Goal: Transaction & Acquisition: Purchase product/service

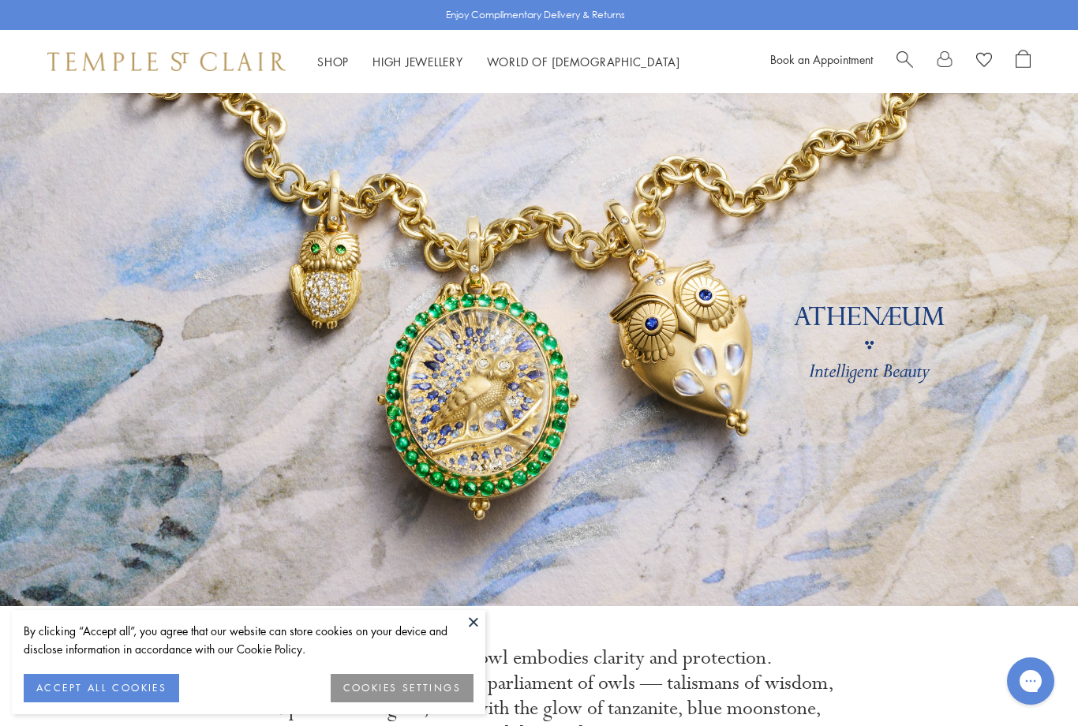
click at [475, 620] on button at bounding box center [474, 622] width 24 height 24
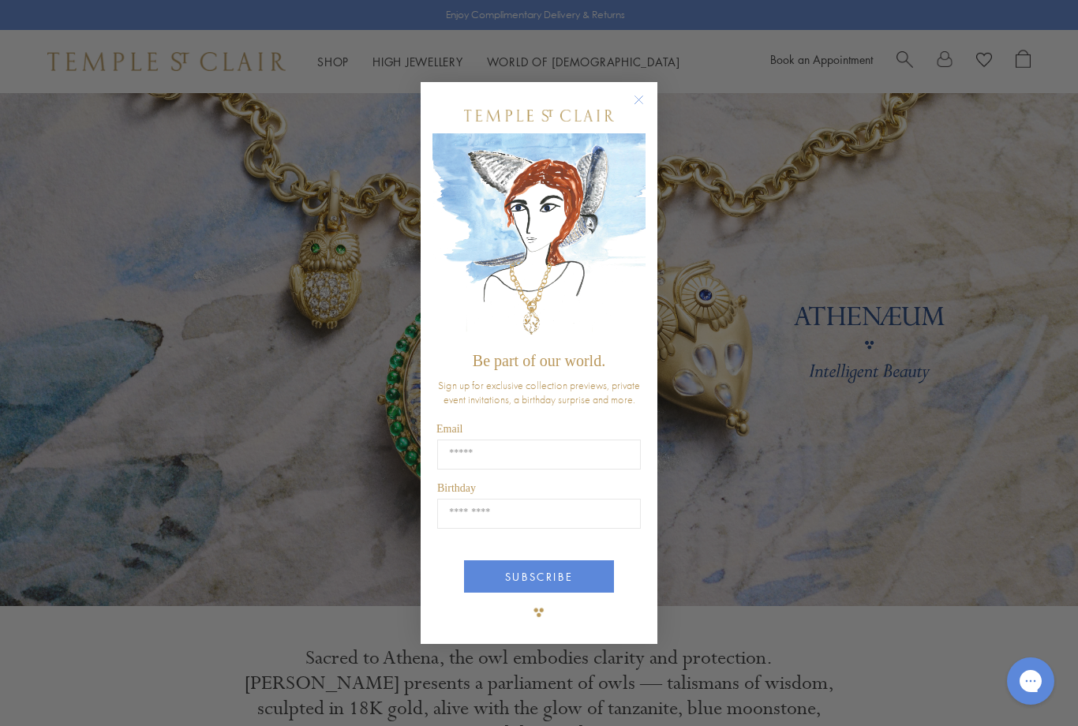
click at [642, 96] on circle "Close dialog" at bounding box center [639, 100] width 19 height 19
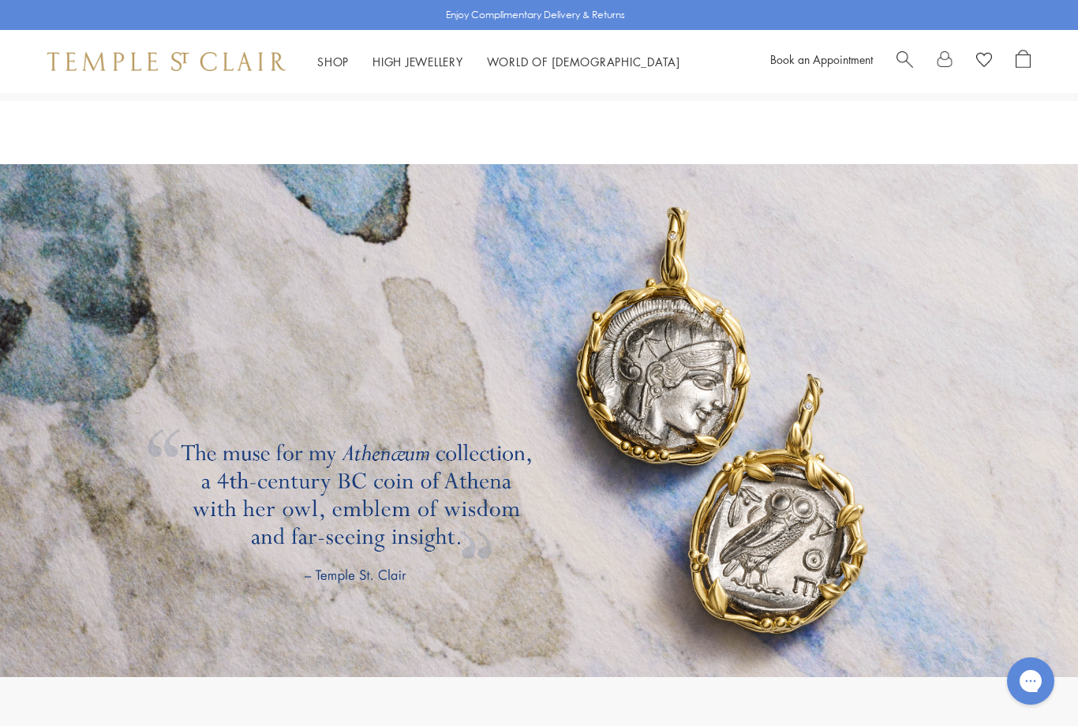
scroll to position [2325, 0]
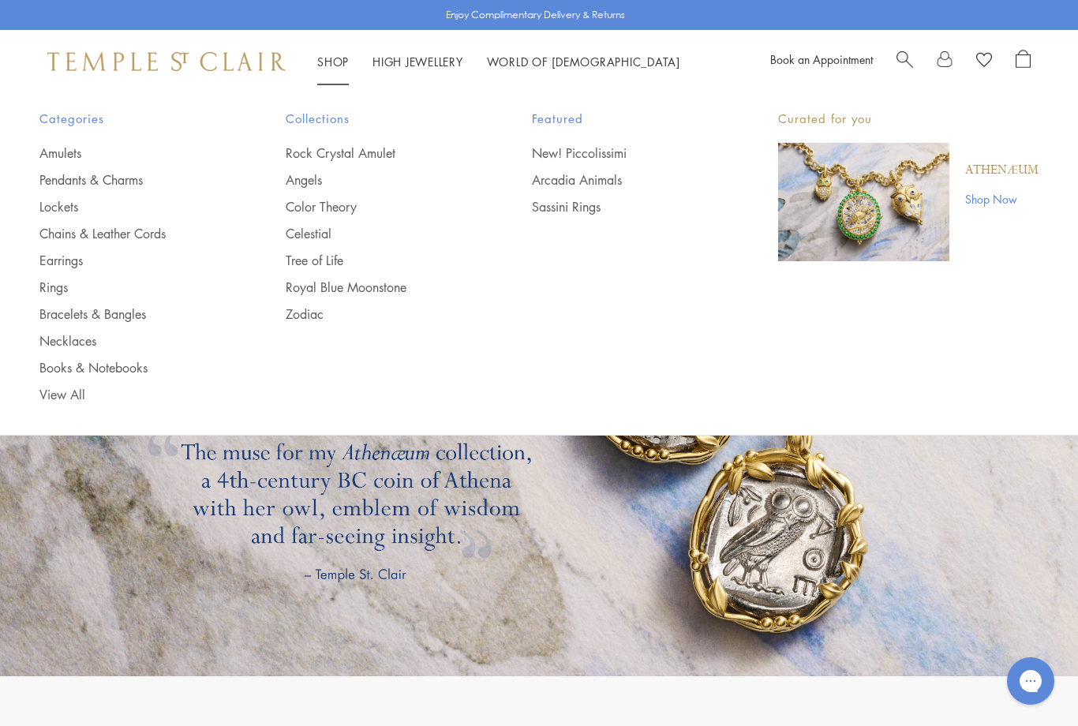
click at [605, 152] on link "New! Piccolissimi" at bounding box center [623, 152] width 183 height 17
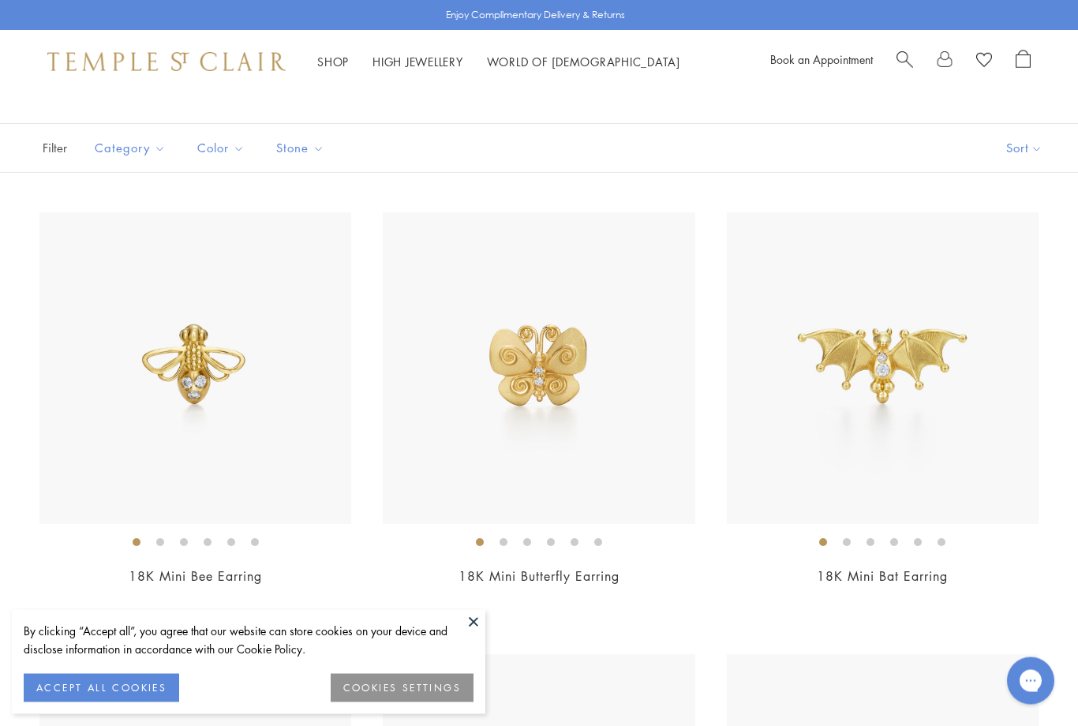
scroll to position [138, 0]
click at [886, 354] on img at bounding box center [883, 368] width 312 height 312
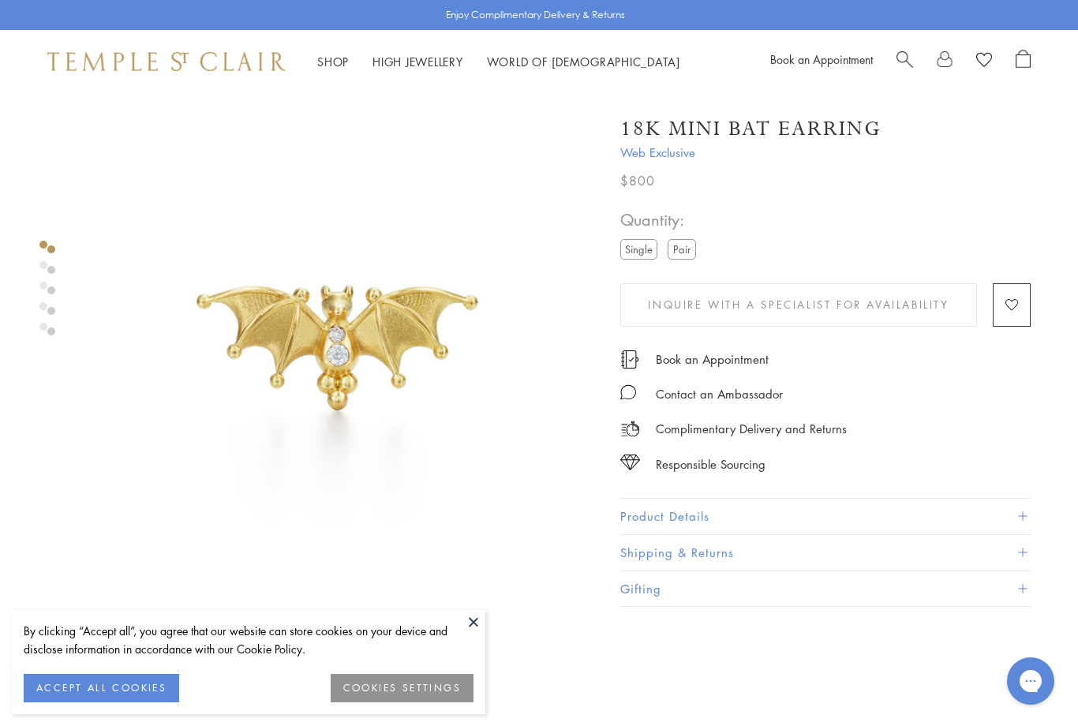
click at [474, 625] on button at bounding box center [474, 622] width 24 height 24
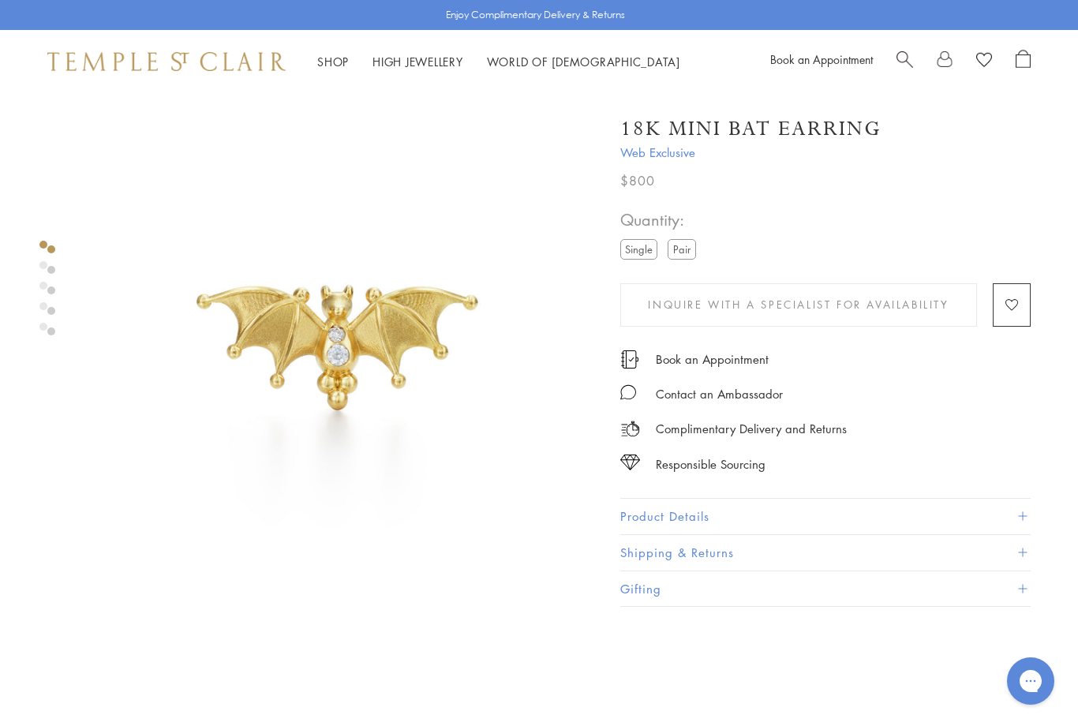
click at [41, 271] on div "Product gallery navigation" at bounding box center [43, 290] width 8 height 107
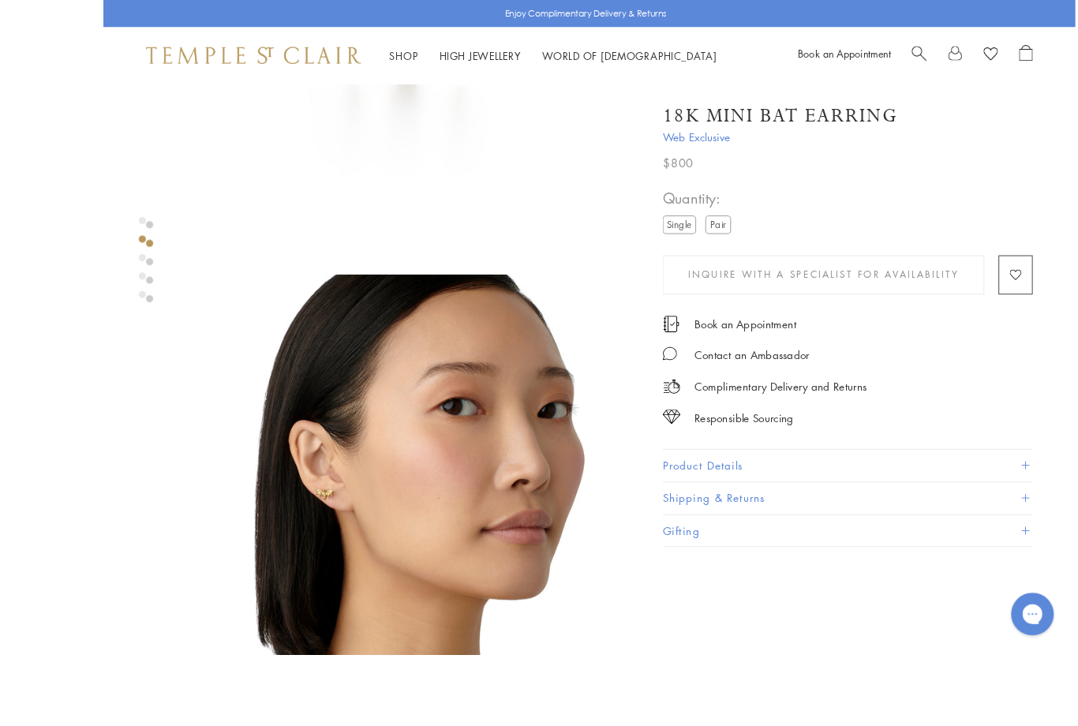
scroll to position [496, 0]
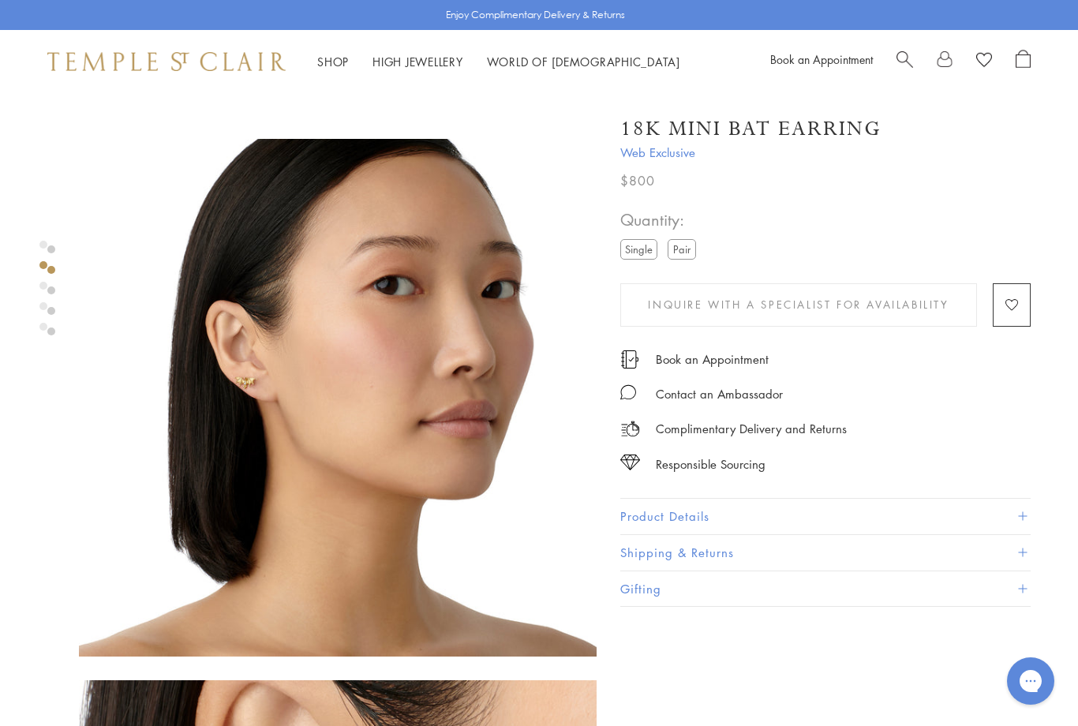
click at [699, 520] on button "Product Details" at bounding box center [825, 517] width 410 height 36
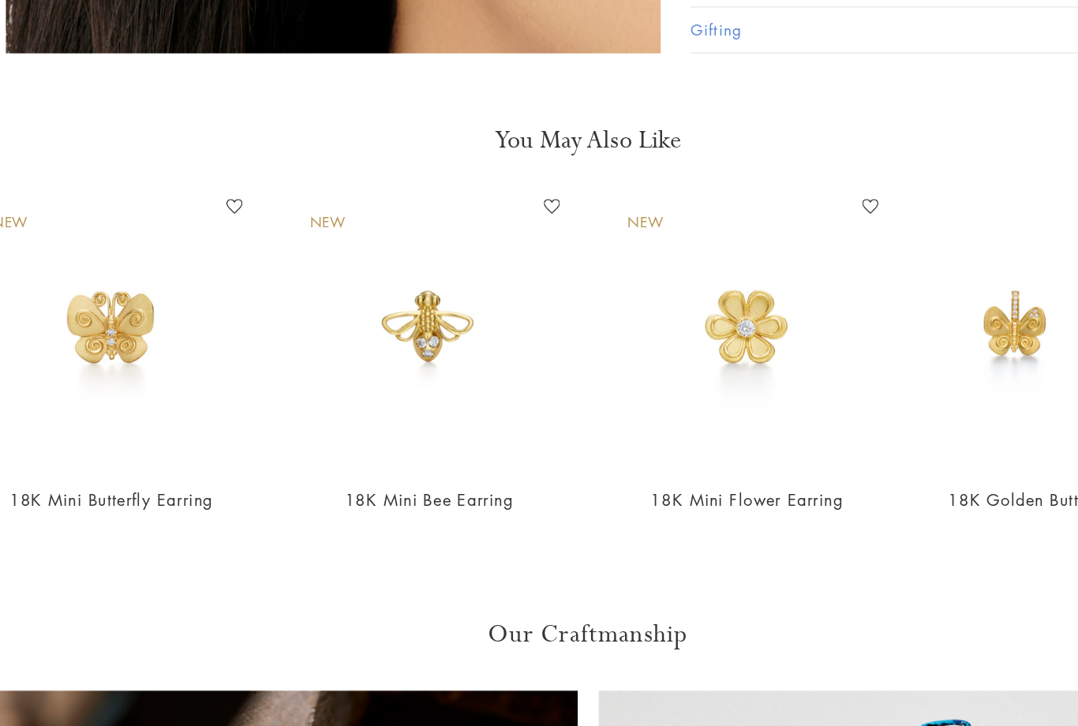
scroll to position [2620, 0]
click at [339, 266] on img at bounding box center [414, 376] width 220 height 220
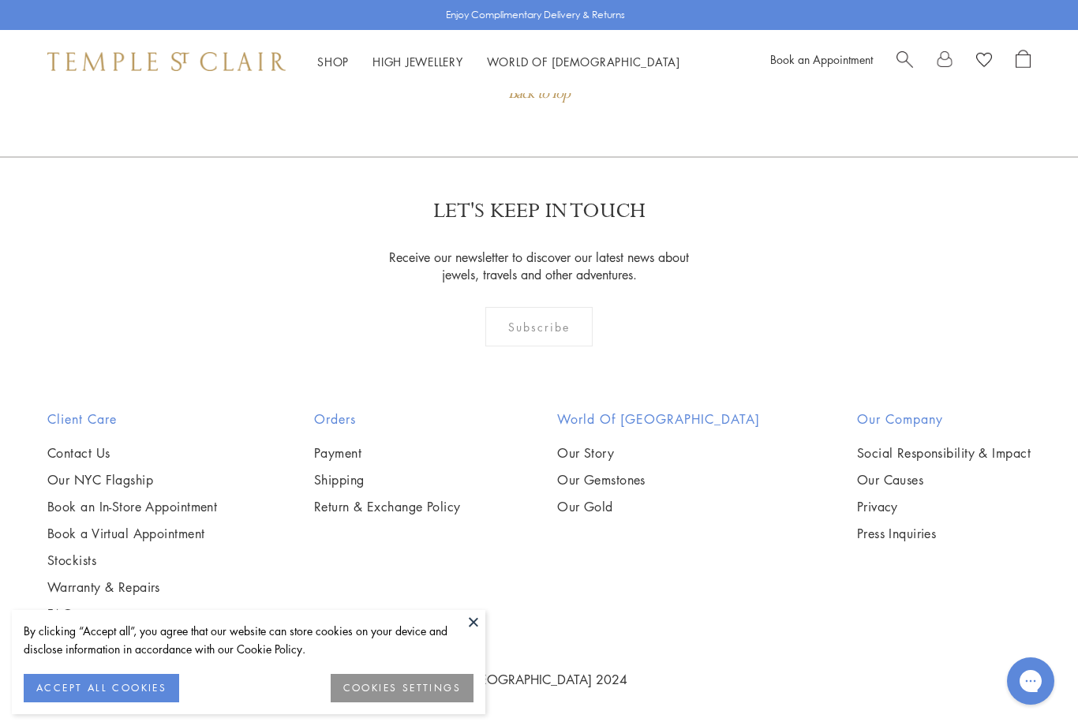
scroll to position [1009, 0]
